Goal: Check status: Check status

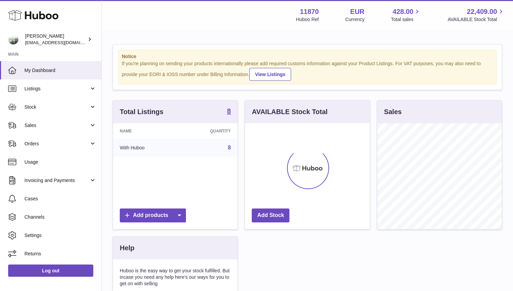
scroll to position [106, 125]
click at [35, 108] on span "Stock" at bounding box center [56, 107] width 65 height 6
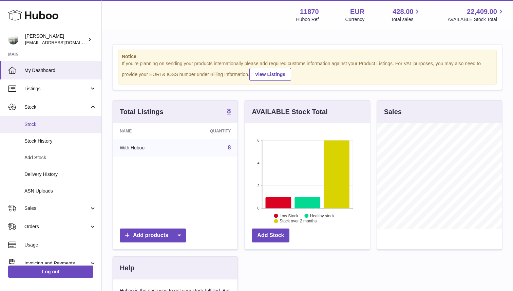
click at [43, 124] on span "Stock" at bounding box center [60, 124] width 72 height 6
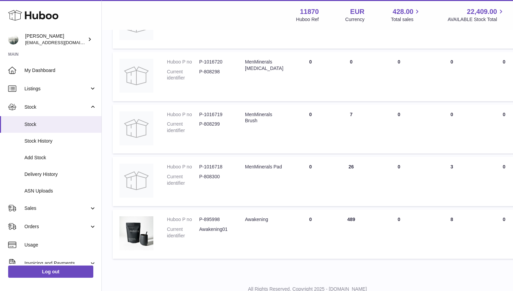
scroll to position [295, 0]
drag, startPoint x: 349, startPoint y: 165, endPoint x: 343, endPoint y: 165, distance: 5.4
click at [343, 165] on td "ON HAND Total 26" at bounding box center [351, 179] width 41 height 49
drag, startPoint x: 344, startPoint y: 219, endPoint x: 356, endPoint y: 219, distance: 12.6
click at [356, 219] on td "ON HAND Total 489" at bounding box center [351, 232] width 41 height 49
